Goal: Navigation & Orientation: Find specific page/section

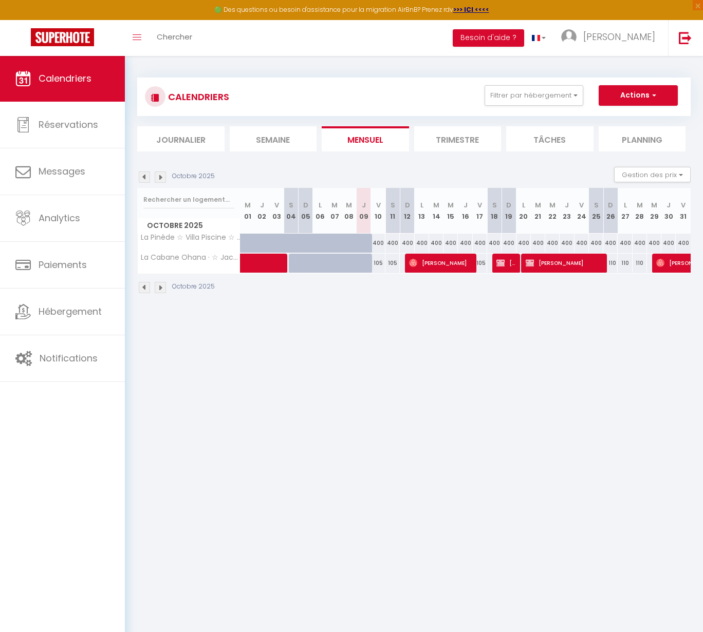
click at [162, 177] on img at bounding box center [160, 177] width 11 height 11
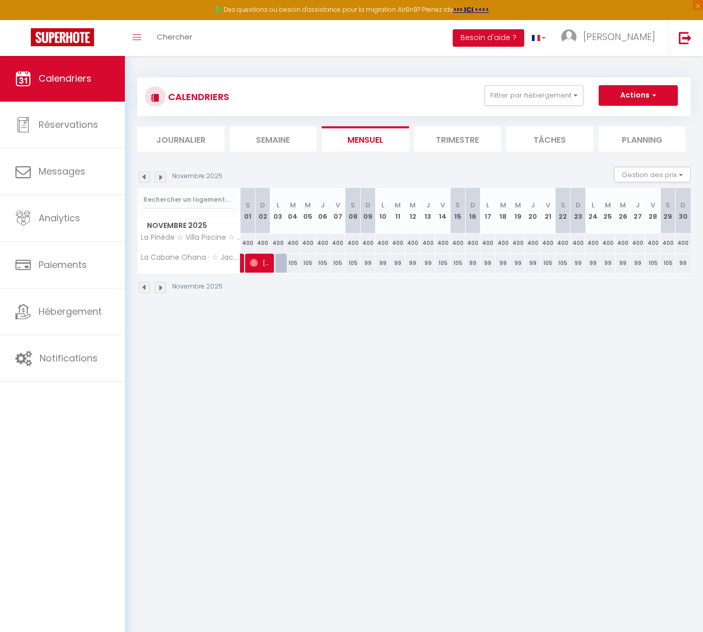
click at [162, 177] on img at bounding box center [160, 177] width 11 height 11
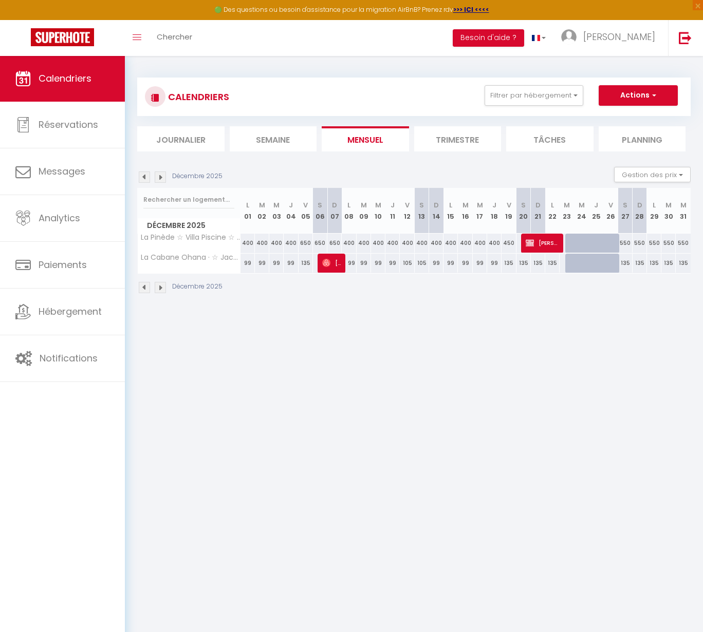
click at [162, 177] on img at bounding box center [160, 177] width 11 height 11
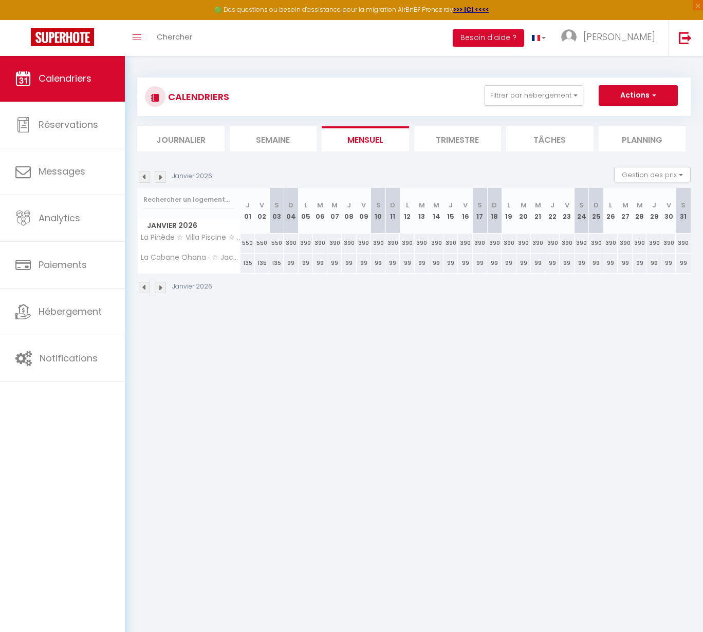
click at [162, 177] on img at bounding box center [160, 177] width 11 height 11
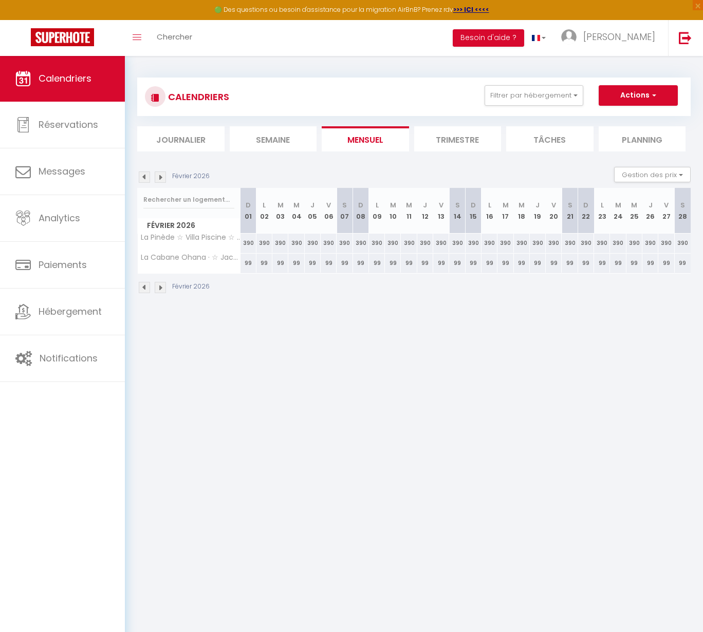
click at [162, 177] on img at bounding box center [160, 177] width 11 height 11
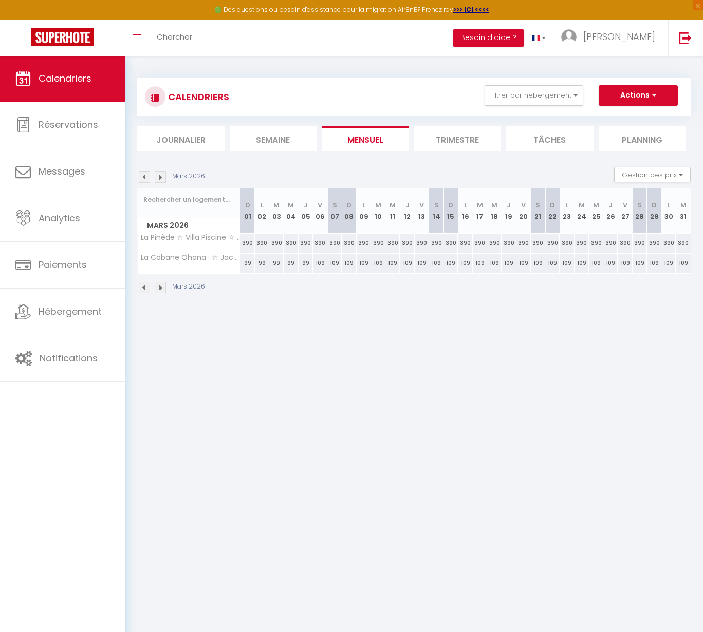
click at [162, 177] on img at bounding box center [160, 177] width 11 height 11
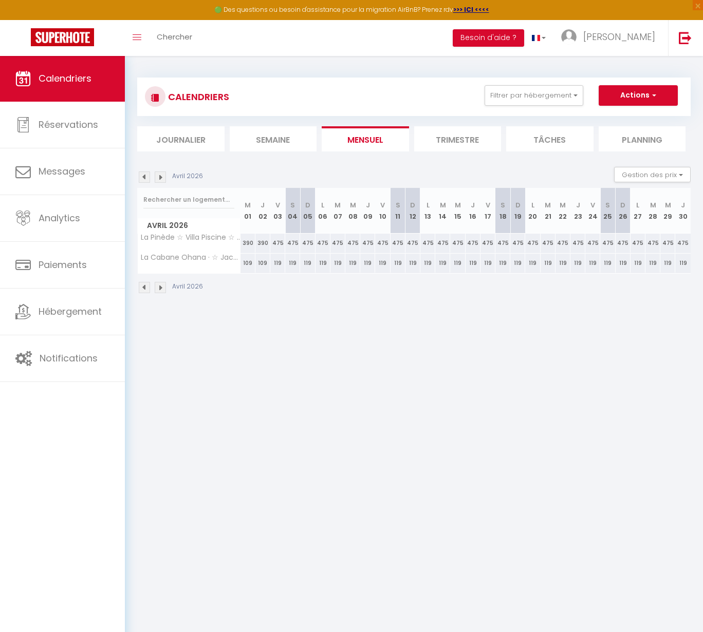
click at [162, 177] on img at bounding box center [160, 177] width 11 height 11
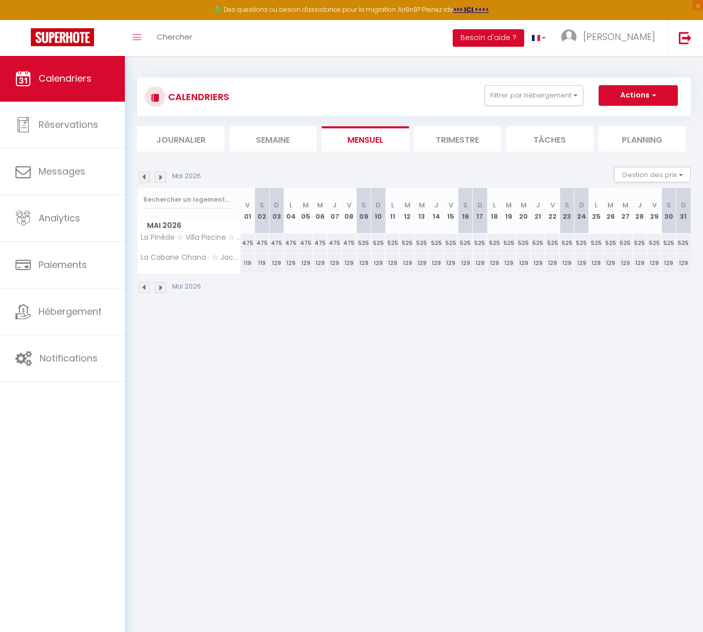
click at [162, 177] on img at bounding box center [160, 177] width 11 height 11
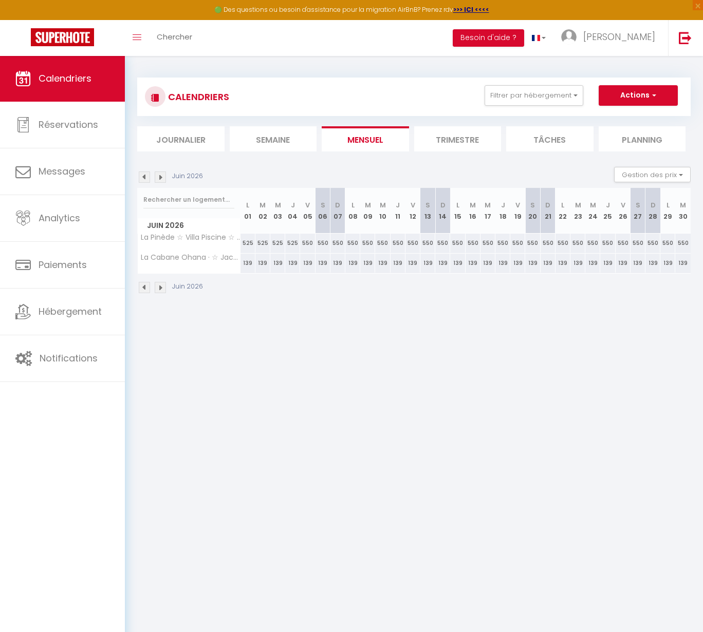
click at [162, 177] on img at bounding box center [160, 177] width 11 height 11
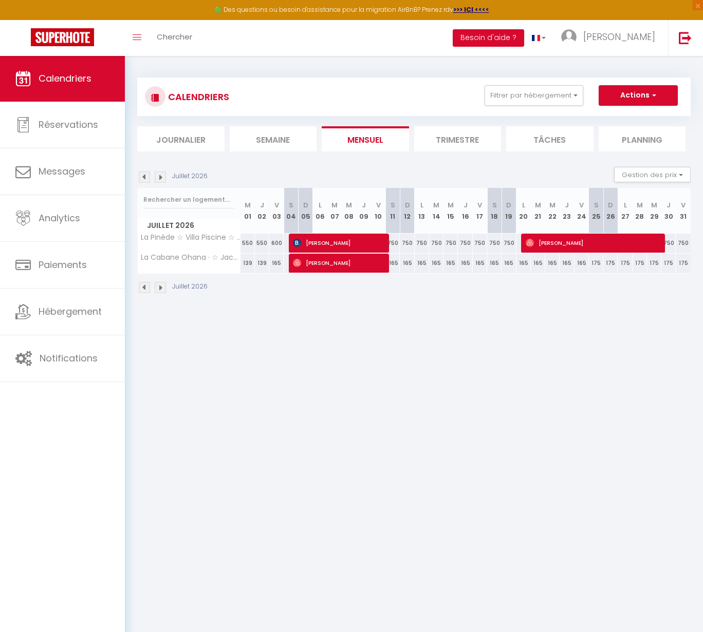
click at [162, 177] on img at bounding box center [160, 177] width 11 height 11
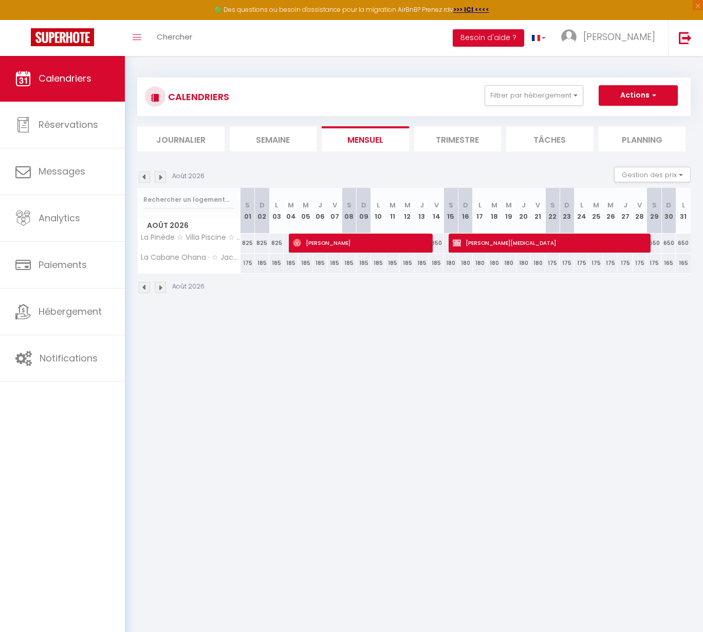
click at [144, 178] on img at bounding box center [144, 177] width 11 height 11
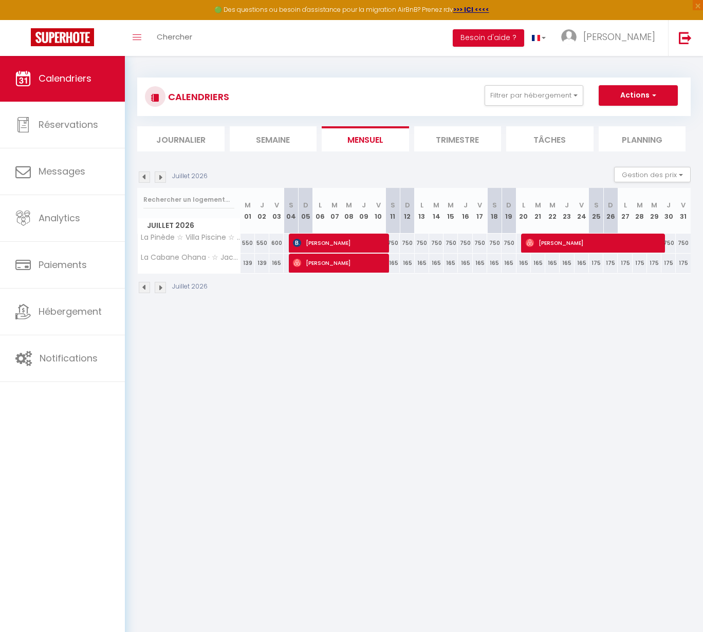
click at [144, 178] on img at bounding box center [144, 177] width 11 height 11
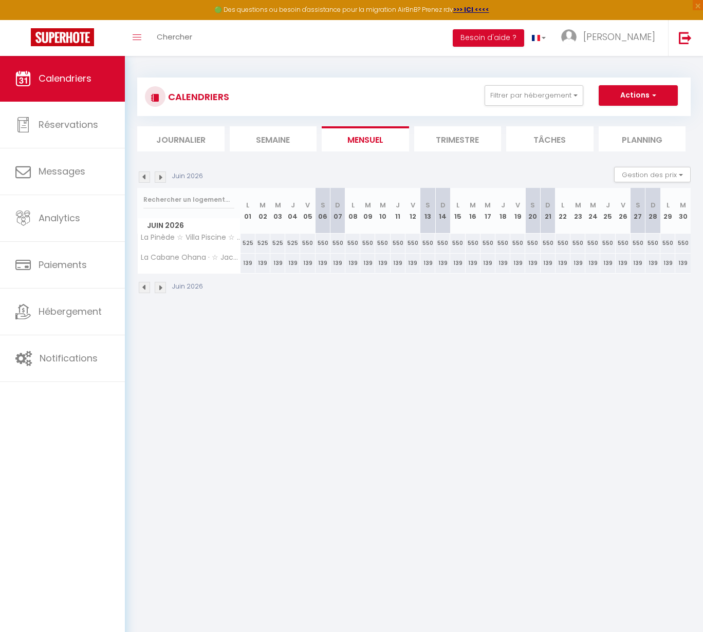
click at [144, 178] on img at bounding box center [144, 177] width 11 height 11
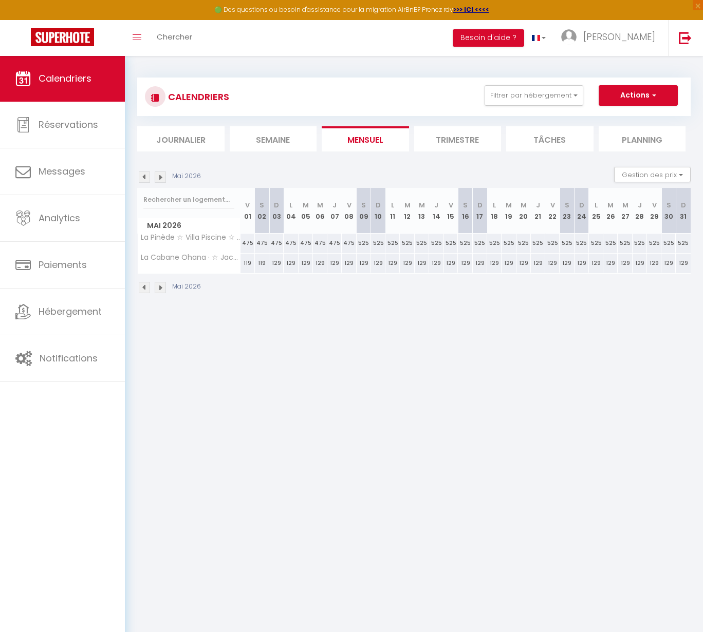
click at [144, 178] on img at bounding box center [144, 177] width 11 height 11
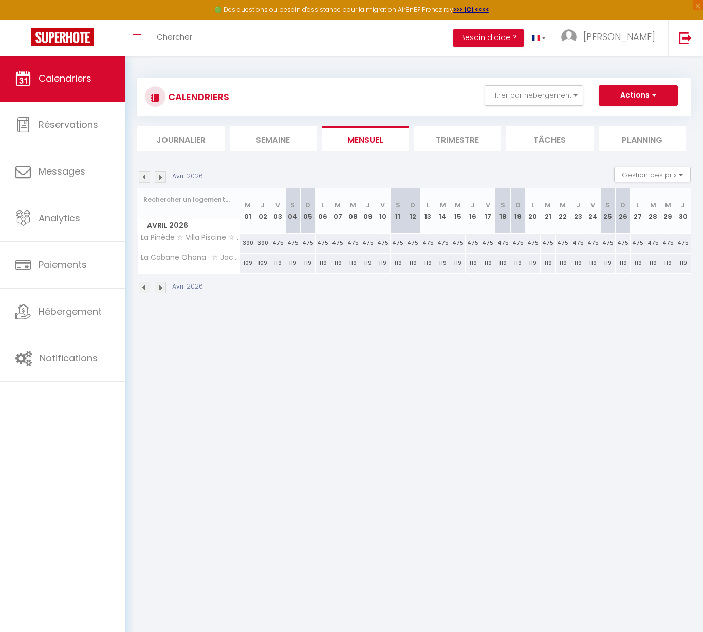
click at [144, 178] on img at bounding box center [144, 177] width 11 height 11
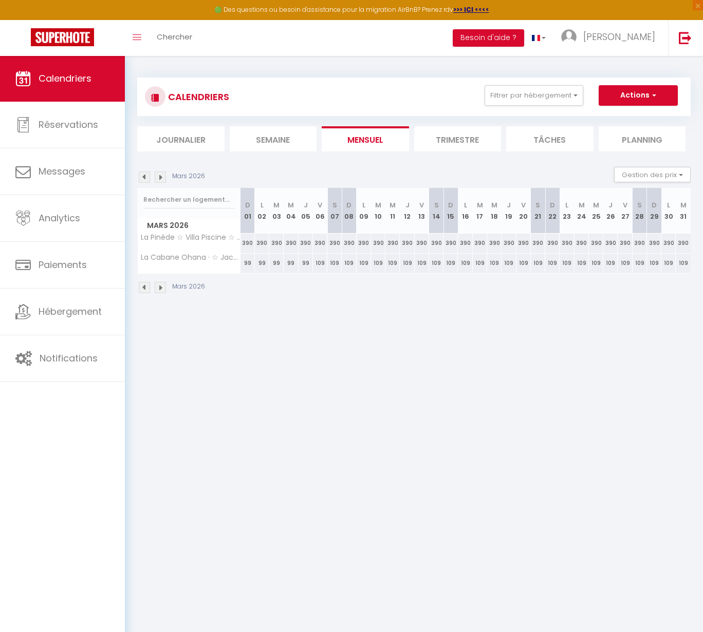
click at [144, 178] on img at bounding box center [144, 177] width 11 height 11
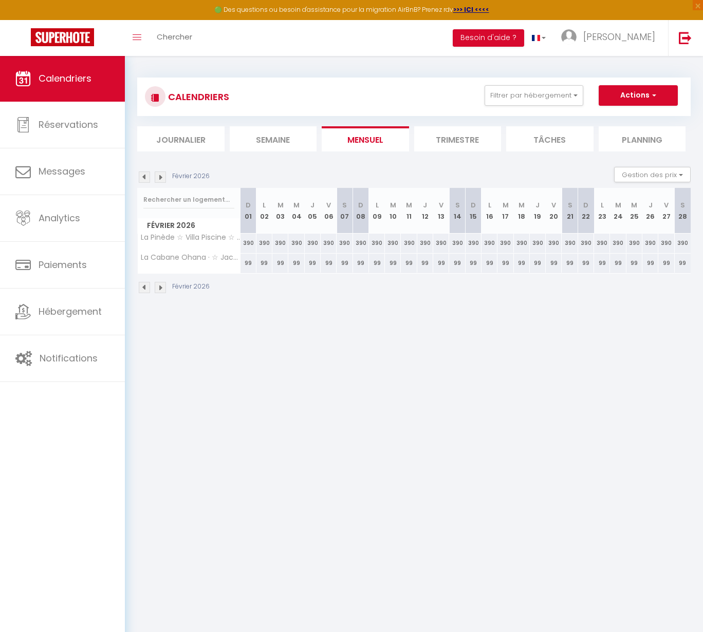
click at [144, 178] on img at bounding box center [144, 177] width 11 height 11
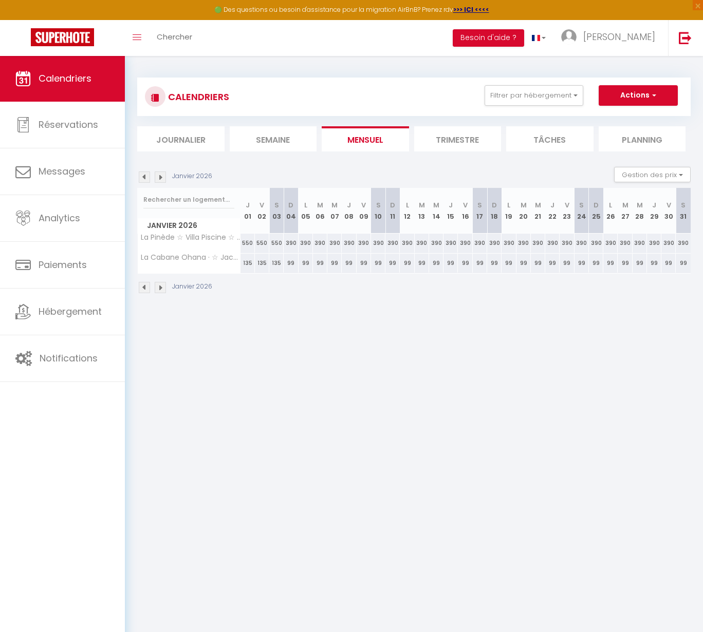
click at [144, 178] on img at bounding box center [144, 177] width 11 height 11
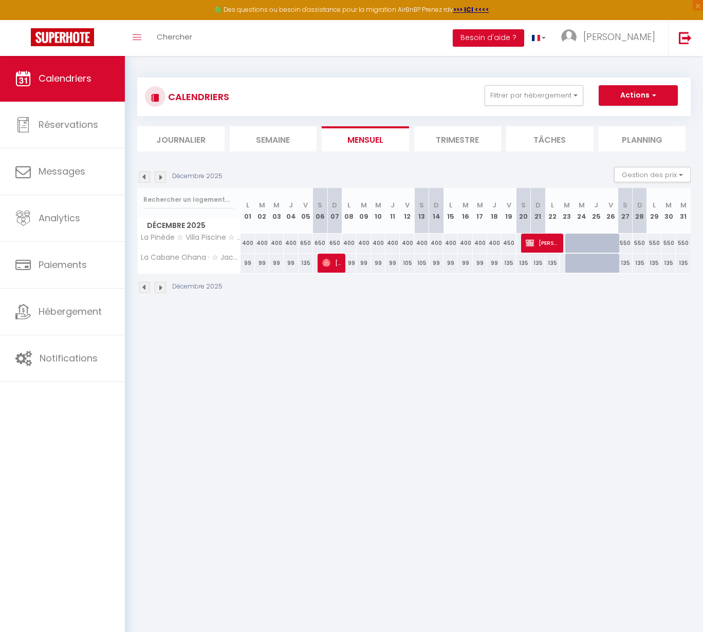
click at [144, 178] on img at bounding box center [144, 177] width 11 height 11
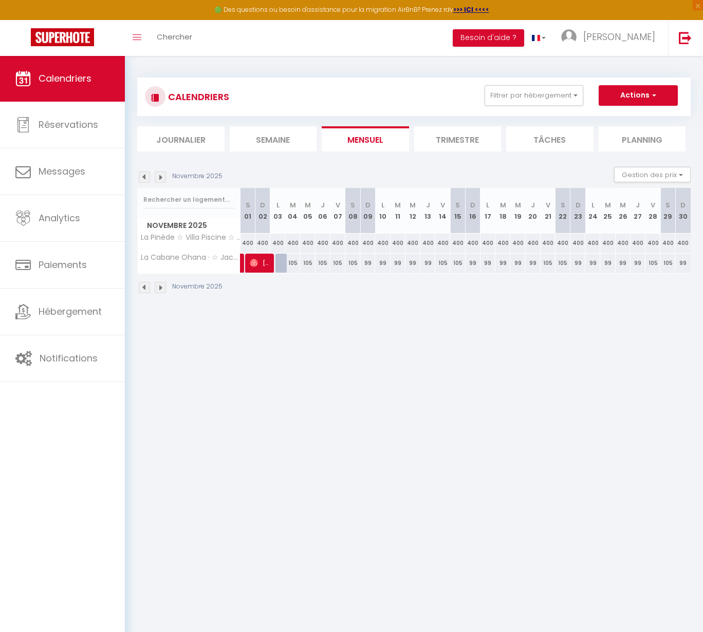
click at [144, 178] on img at bounding box center [144, 177] width 11 height 11
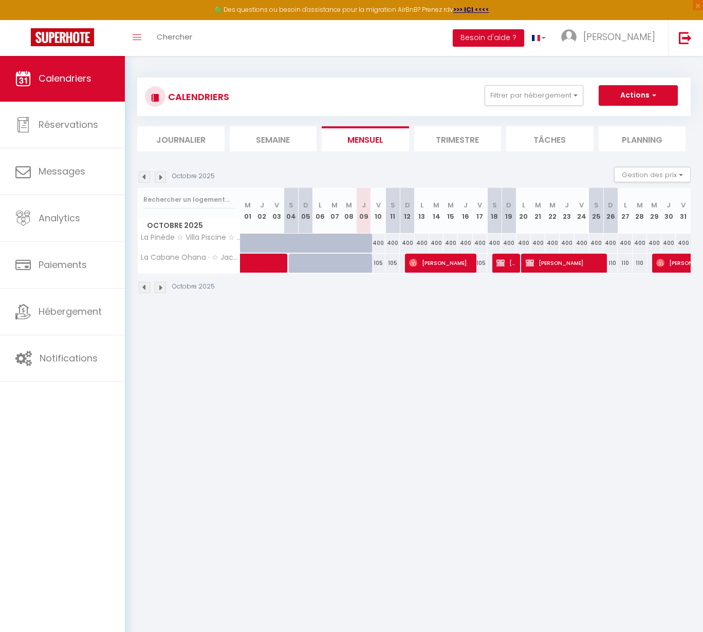
click at [144, 178] on img at bounding box center [144, 177] width 11 height 11
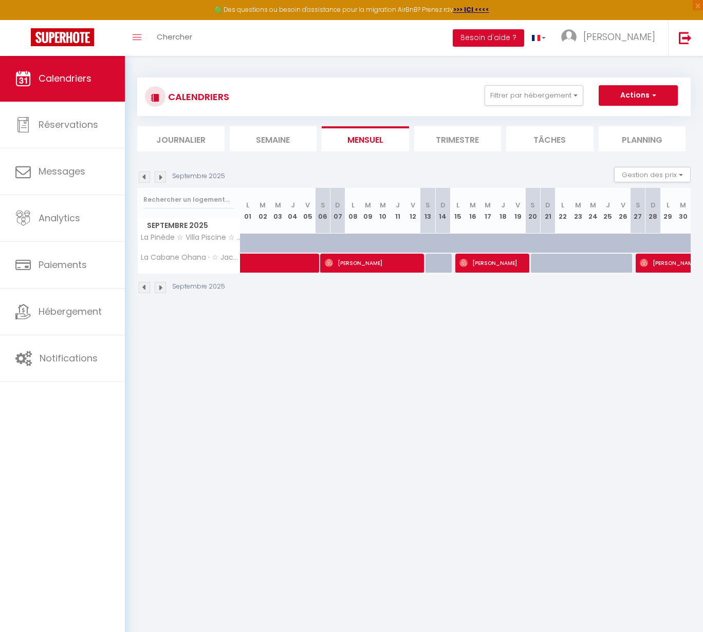
click at [144, 178] on img at bounding box center [144, 177] width 11 height 11
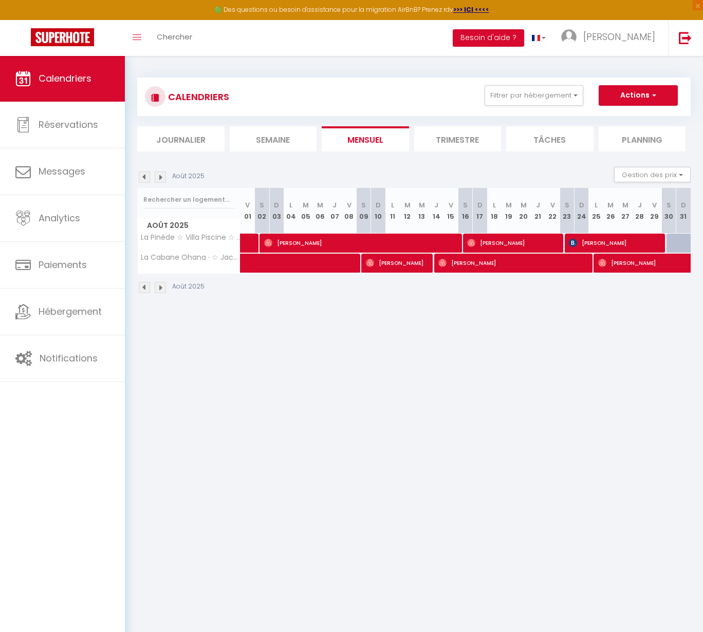
click at [160, 178] on img at bounding box center [160, 177] width 11 height 11
